Goal: Find specific page/section: Find specific page/section

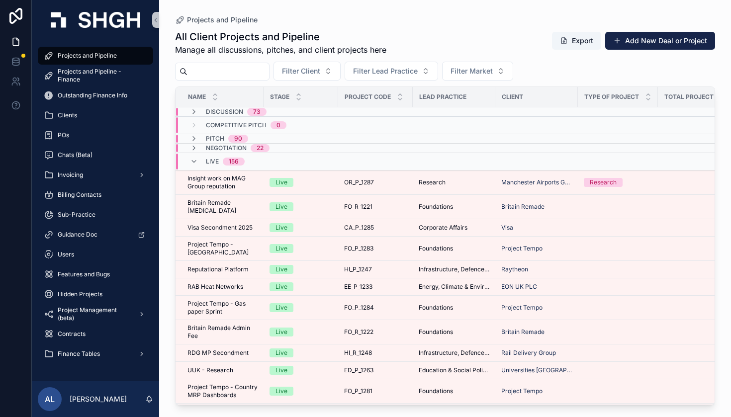
click at [263, 71] on input "scrollable content" at bounding box center [228, 72] width 82 height 14
click at [341, 74] on button "Filter Client" at bounding box center [306, 71] width 67 height 19
type input "***"
click at [327, 114] on div "CSJ" at bounding box center [342, 111] width 119 height 16
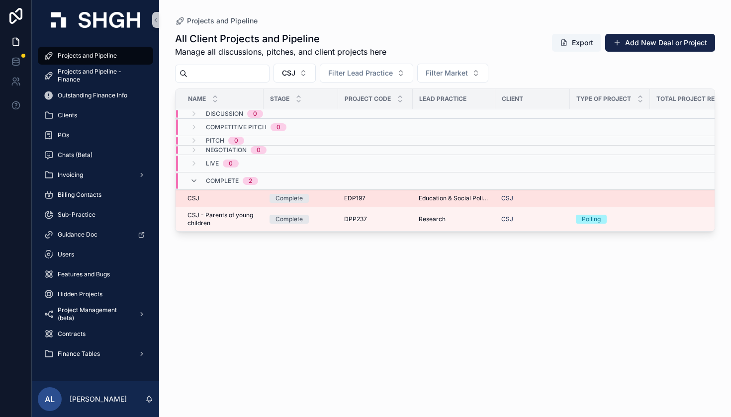
click at [380, 199] on div "EDP197 EDP197" at bounding box center [375, 198] width 63 height 8
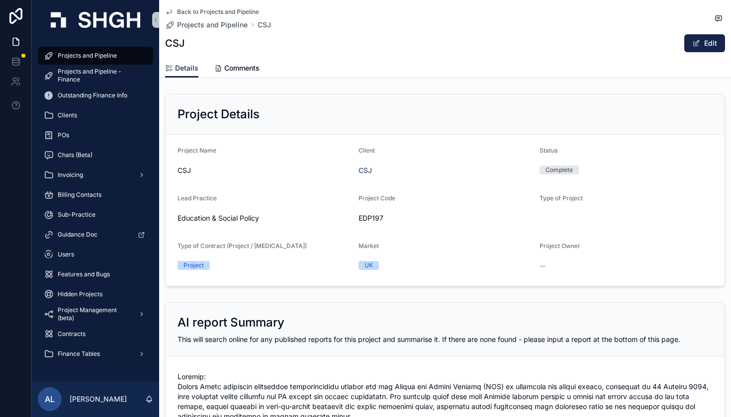
click at [171, 12] on icon "scrollable content" at bounding box center [169, 12] width 8 height 8
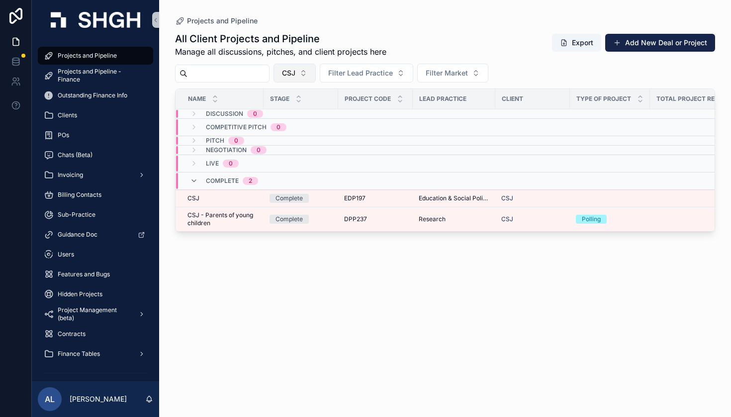
click at [316, 75] on button "CSJ" at bounding box center [294, 73] width 42 height 19
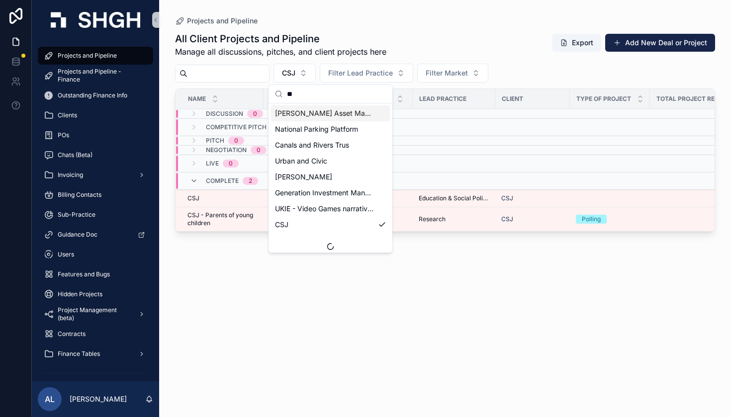
type input "*"
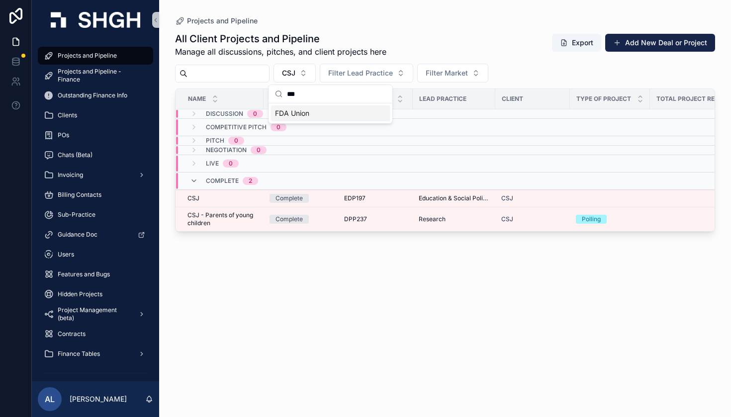
type input "***"
click at [327, 113] on div "FDA Union" at bounding box center [330, 113] width 119 height 16
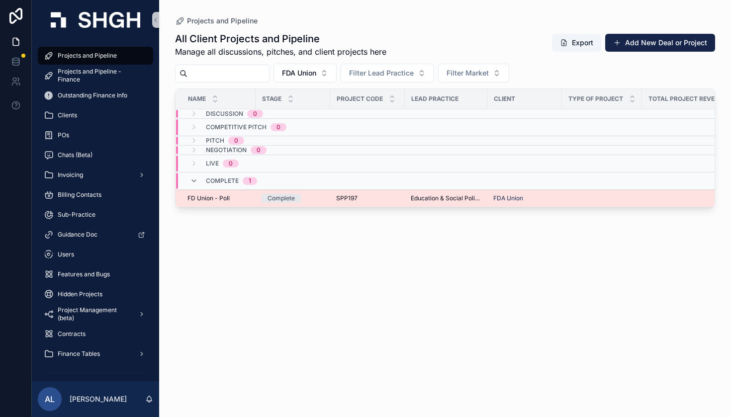
click at [518, 193] on td "FDA Union" at bounding box center [524, 198] width 75 height 17
click at [449, 197] on span "Education & Social Policy" at bounding box center [446, 198] width 71 height 8
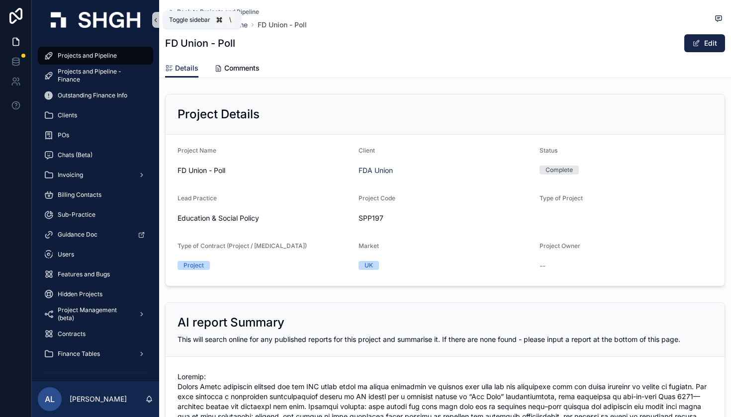
click at [155, 15] on button "scrollable content" at bounding box center [155, 20] width 7 height 16
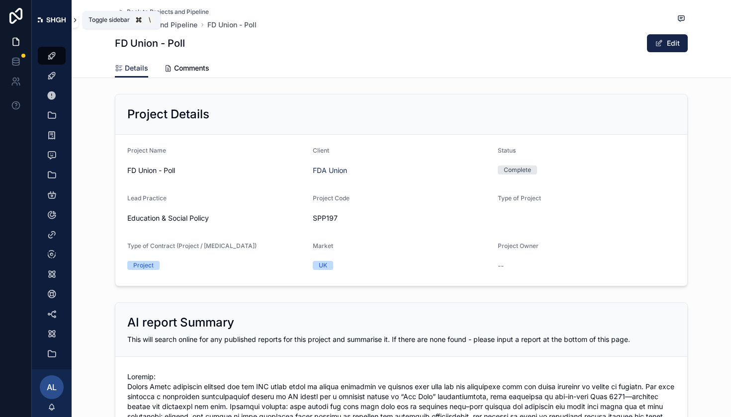
click at [77, 21] on icon "scrollable content" at bounding box center [75, 19] width 7 height 7
